Goal: Task Accomplishment & Management: Complete application form

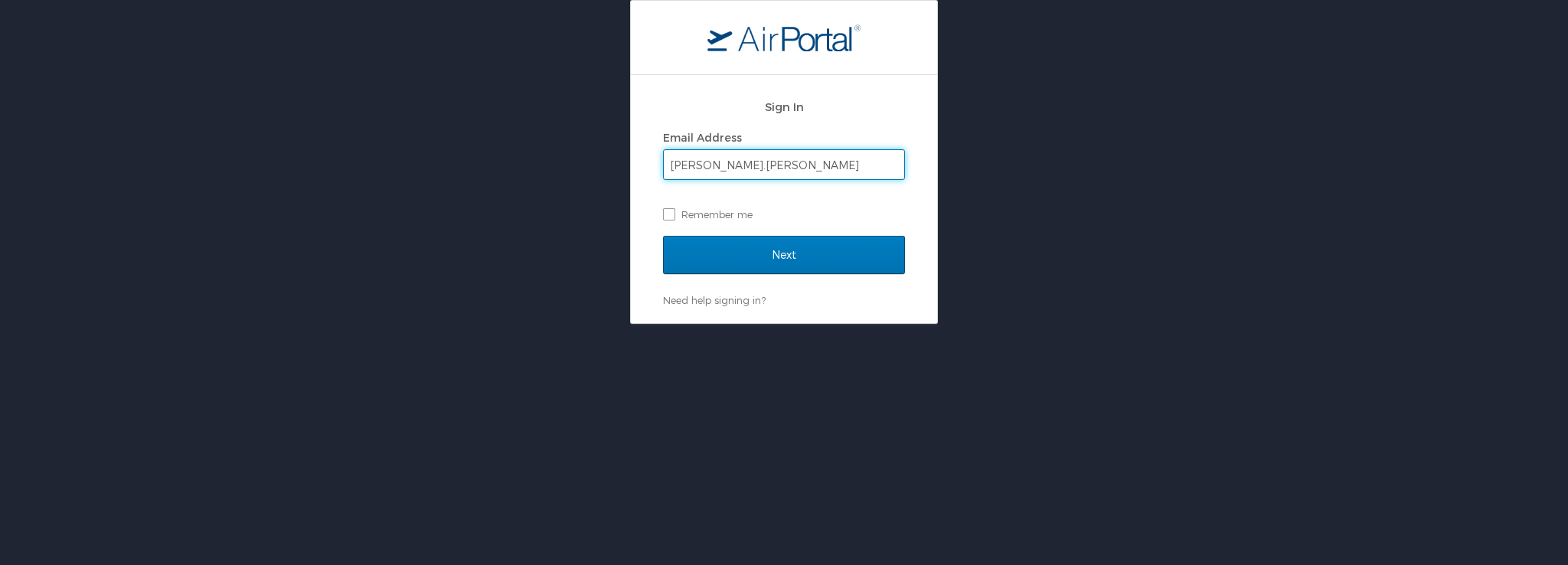
type input "nell.wilson@la.gov"
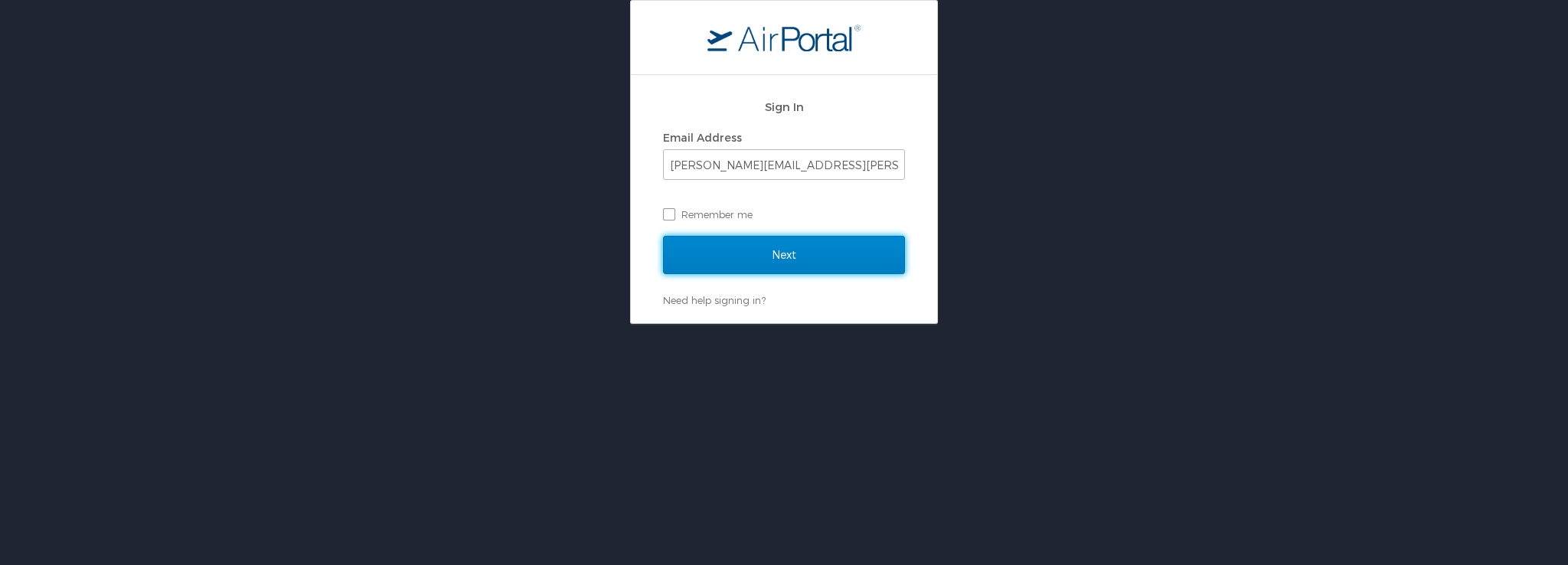
click at [792, 247] on input "Next" at bounding box center [784, 255] width 242 height 39
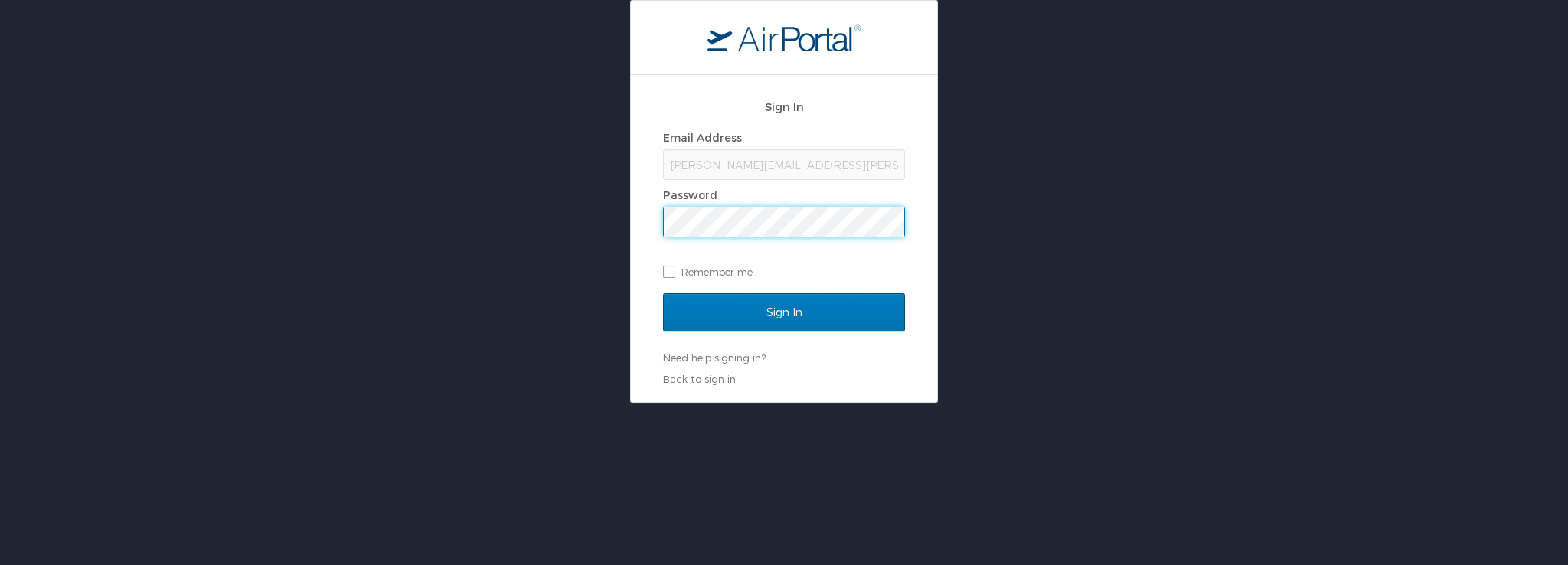
click at [663, 294] on input "Sign In" at bounding box center [784, 313] width 242 height 39
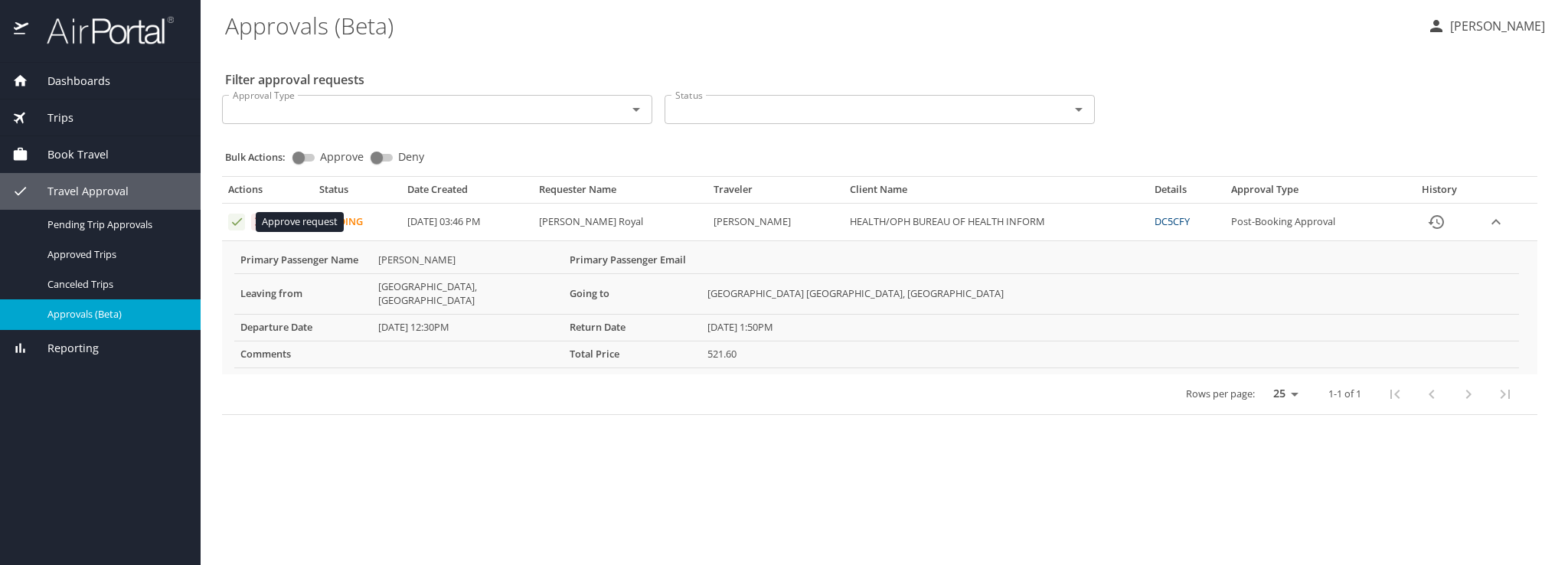
click at [238, 222] on icon "Approval table" at bounding box center [237, 222] width 10 height 8
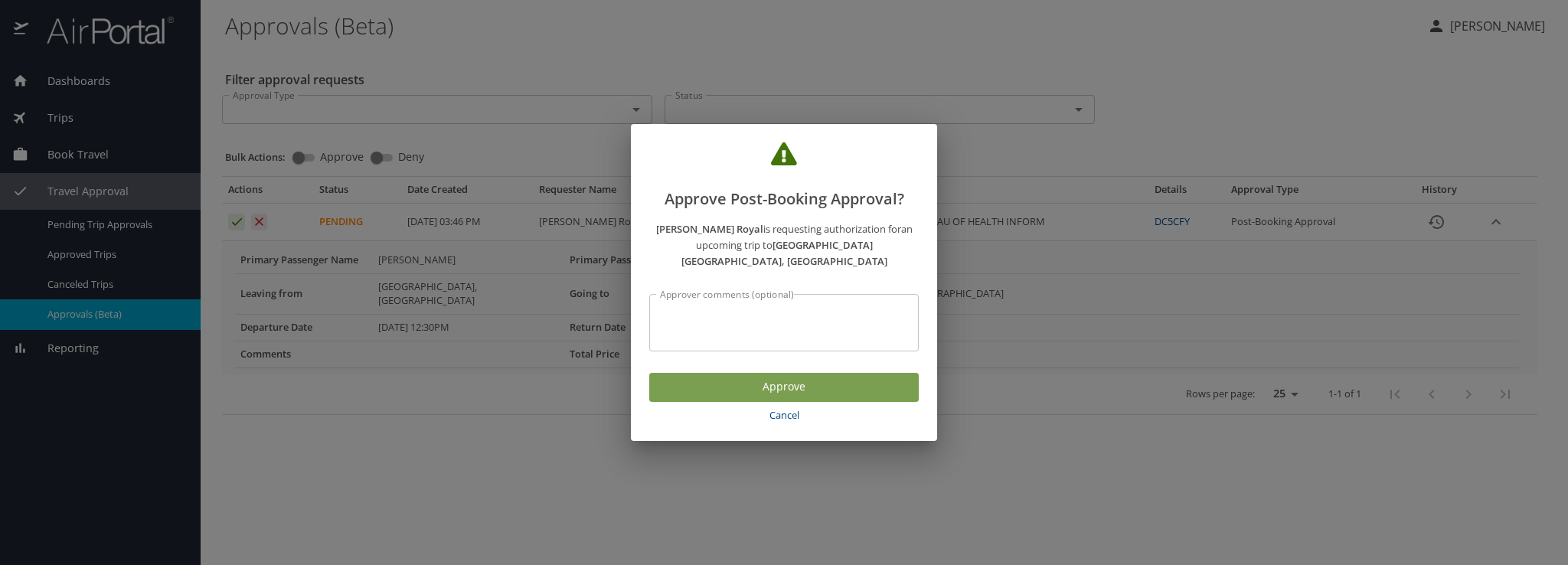
click at [796, 378] on span "Approve" at bounding box center [784, 387] width 245 height 19
